Goal: Navigation & Orientation: Find specific page/section

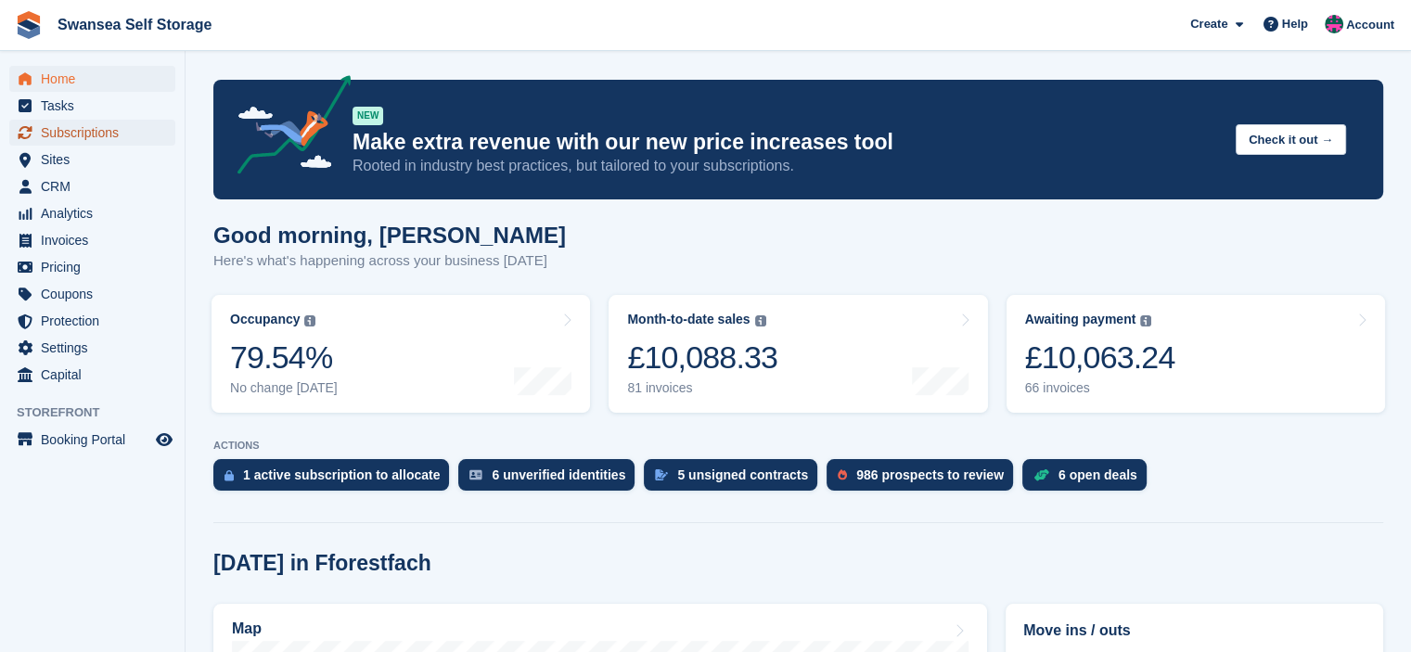
click at [57, 136] on span "Subscriptions" at bounding box center [96, 133] width 111 height 26
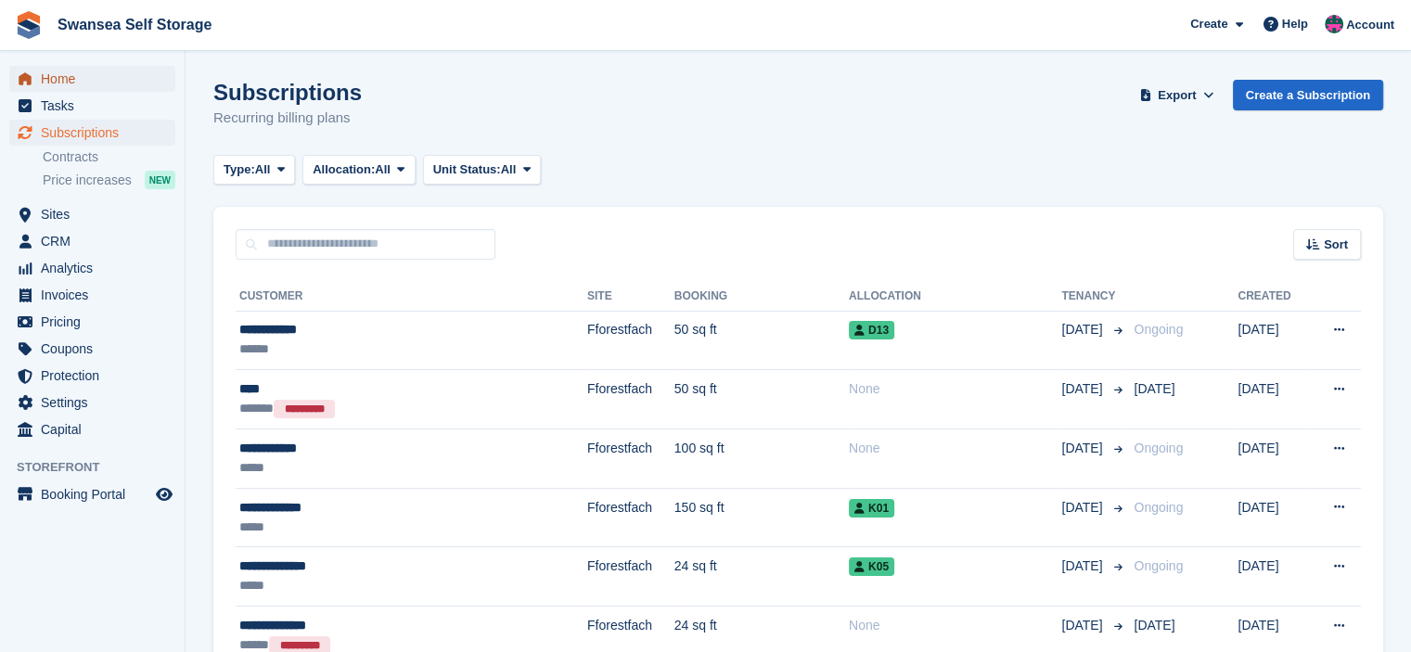
click at [76, 77] on span "Home" at bounding box center [96, 79] width 111 height 26
